Goal: Navigation & Orientation: Find specific page/section

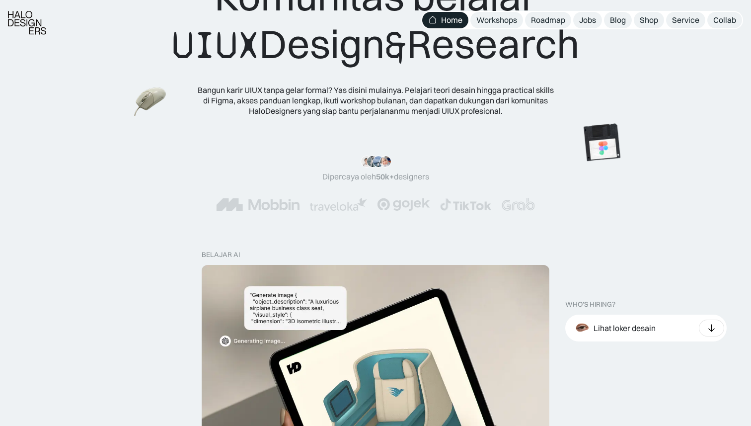
scroll to position [79, 0]
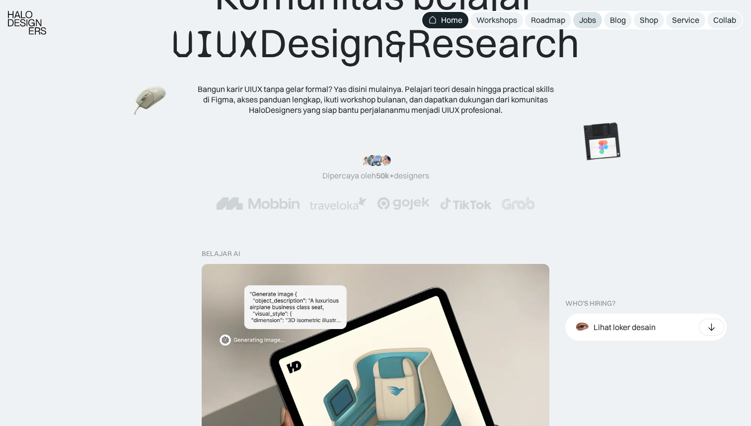
click at [588, 20] on div "Jobs" at bounding box center [587, 20] width 17 height 10
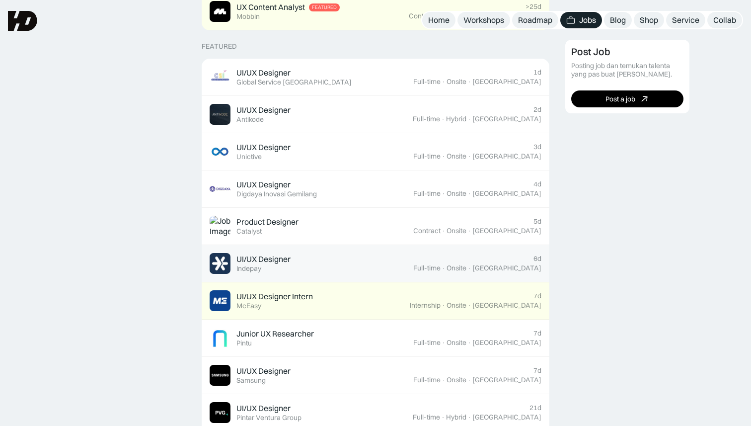
scroll to position [338, 0]
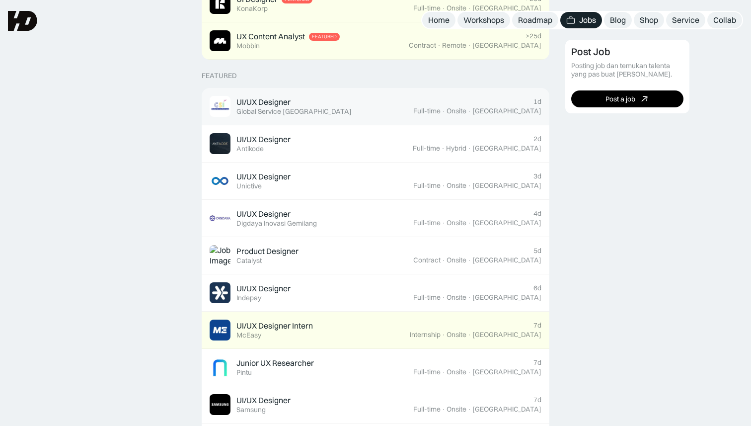
click at [375, 107] on div "UI/UX Designer Featured Global Service Indonesia" at bounding box center [312, 106] width 204 height 21
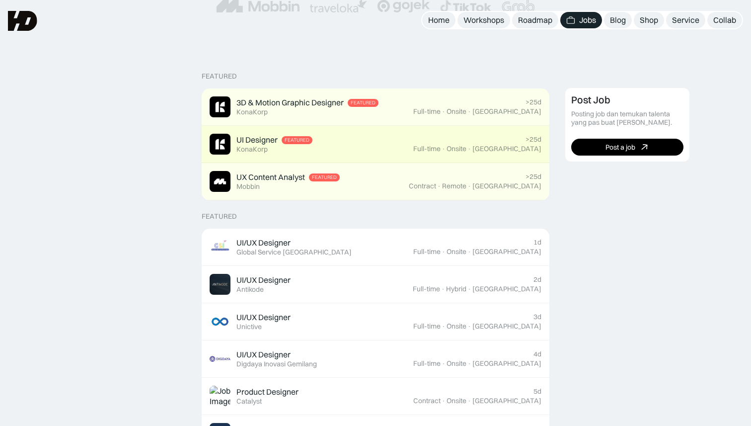
click at [334, 132] on link "UI Designer Featured KonaKorp >25d Full-time · Onsite · Jakarta" at bounding box center [376, 144] width 348 height 37
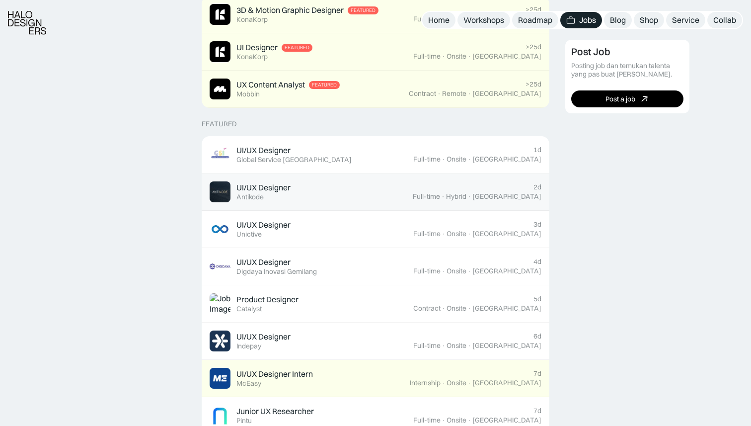
scroll to position [293, 0]
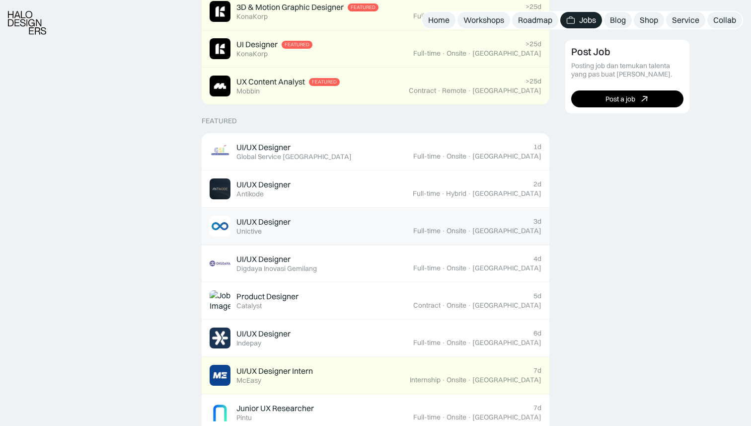
click at [307, 235] on div "UI/UX Designer Featured Unictive" at bounding box center [312, 226] width 204 height 21
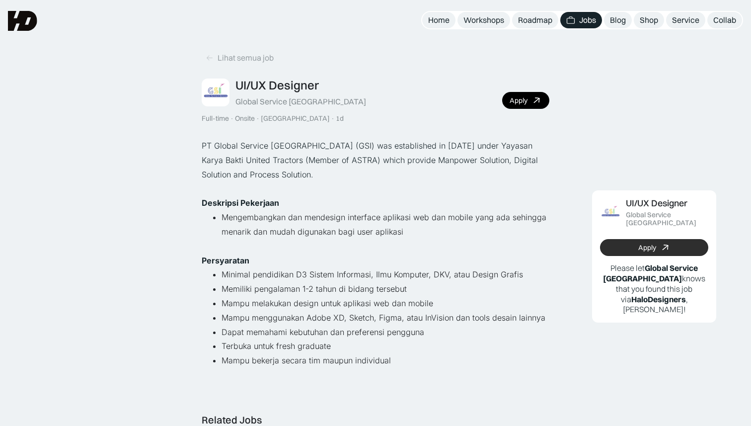
click at [630, 239] on link "Apply" at bounding box center [654, 247] width 108 height 17
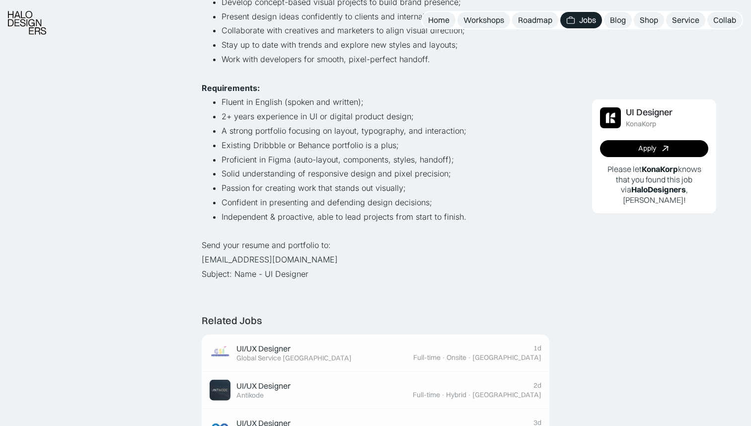
scroll to position [317, 0]
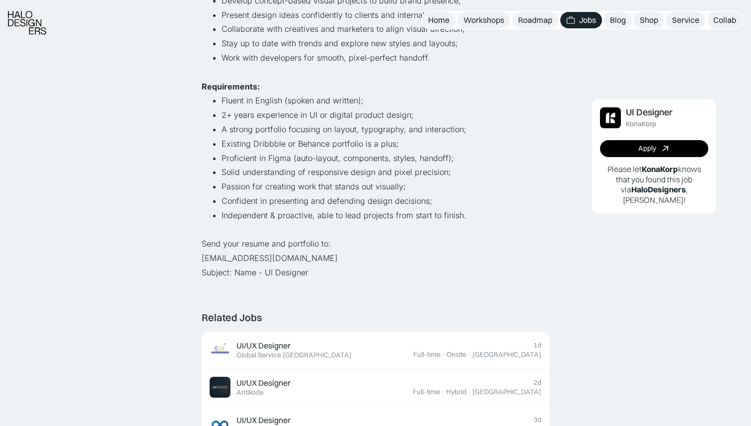
click at [628, 136] on div "UI Designer KonaKorp Apply Please let [PERSON_NAME] knows that you found this j…" at bounding box center [654, 156] width 124 height 114
click at [617, 149] on link "Apply" at bounding box center [654, 148] width 108 height 17
